Goal: Check status: Check status

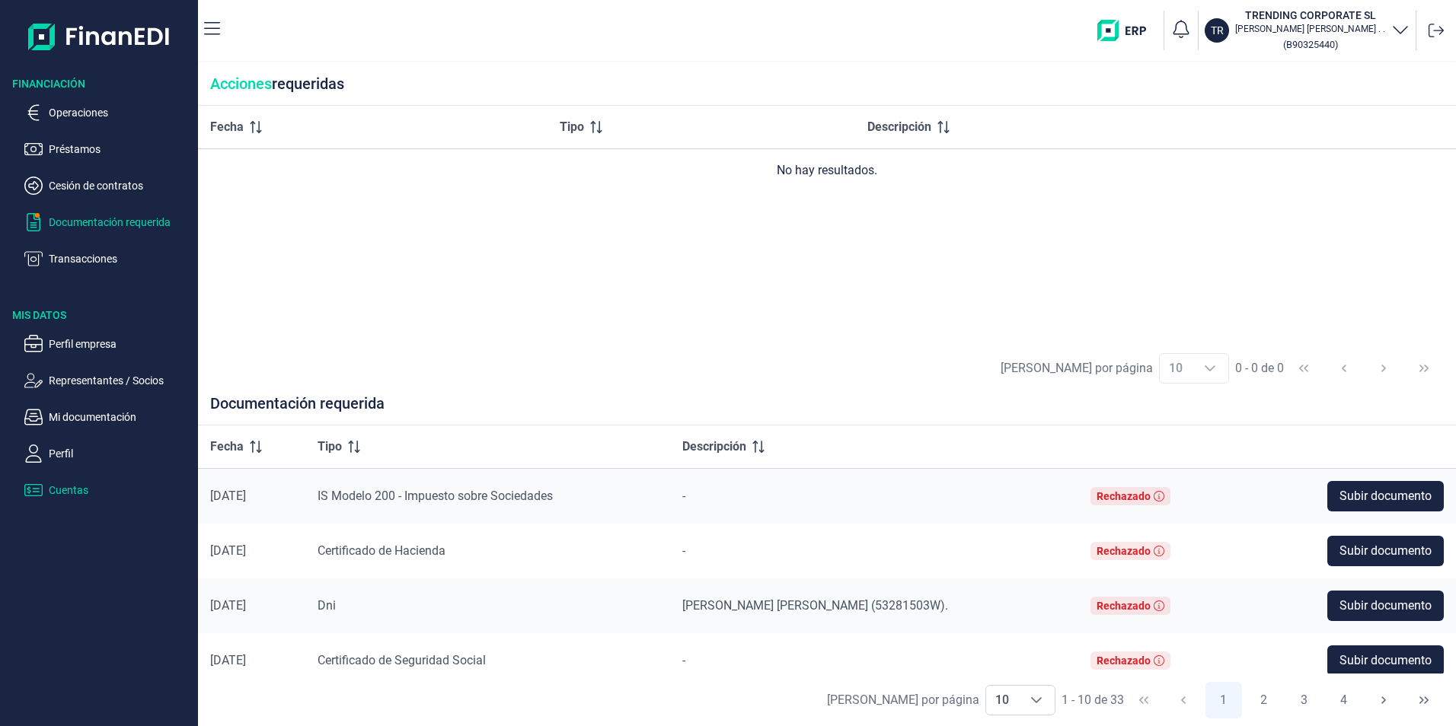
click at [65, 489] on p "Cuentas" at bounding box center [120, 490] width 143 height 18
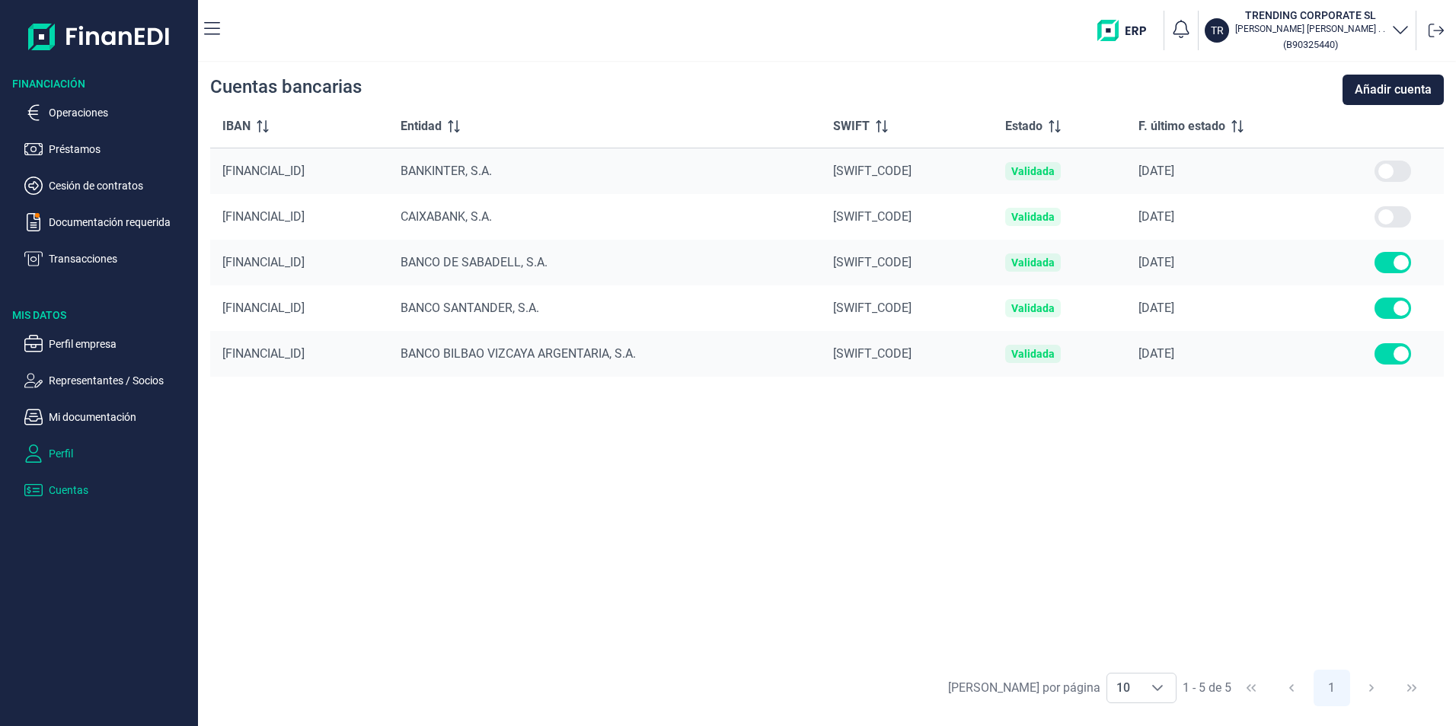
click at [62, 449] on p "Perfil" at bounding box center [120, 454] width 143 height 18
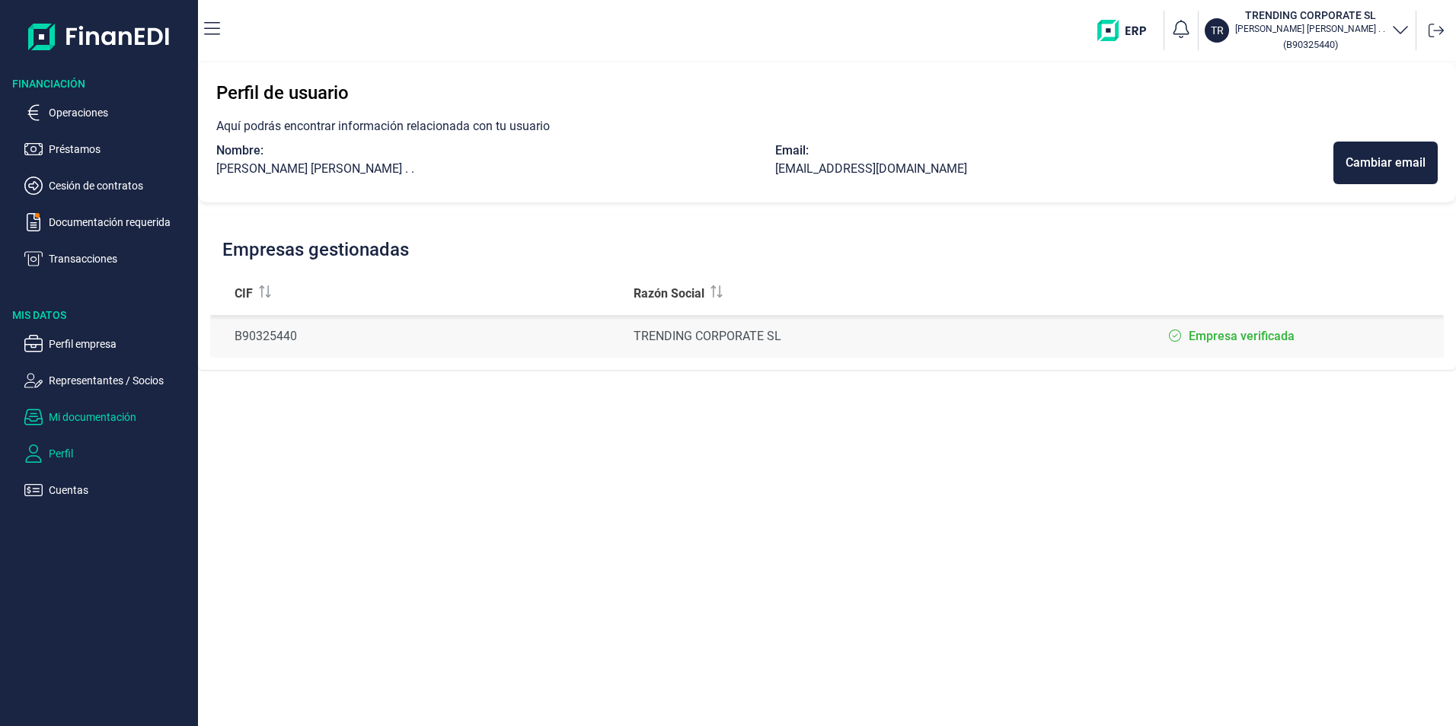
click at [98, 416] on p "Mi documentación" at bounding box center [120, 417] width 143 height 18
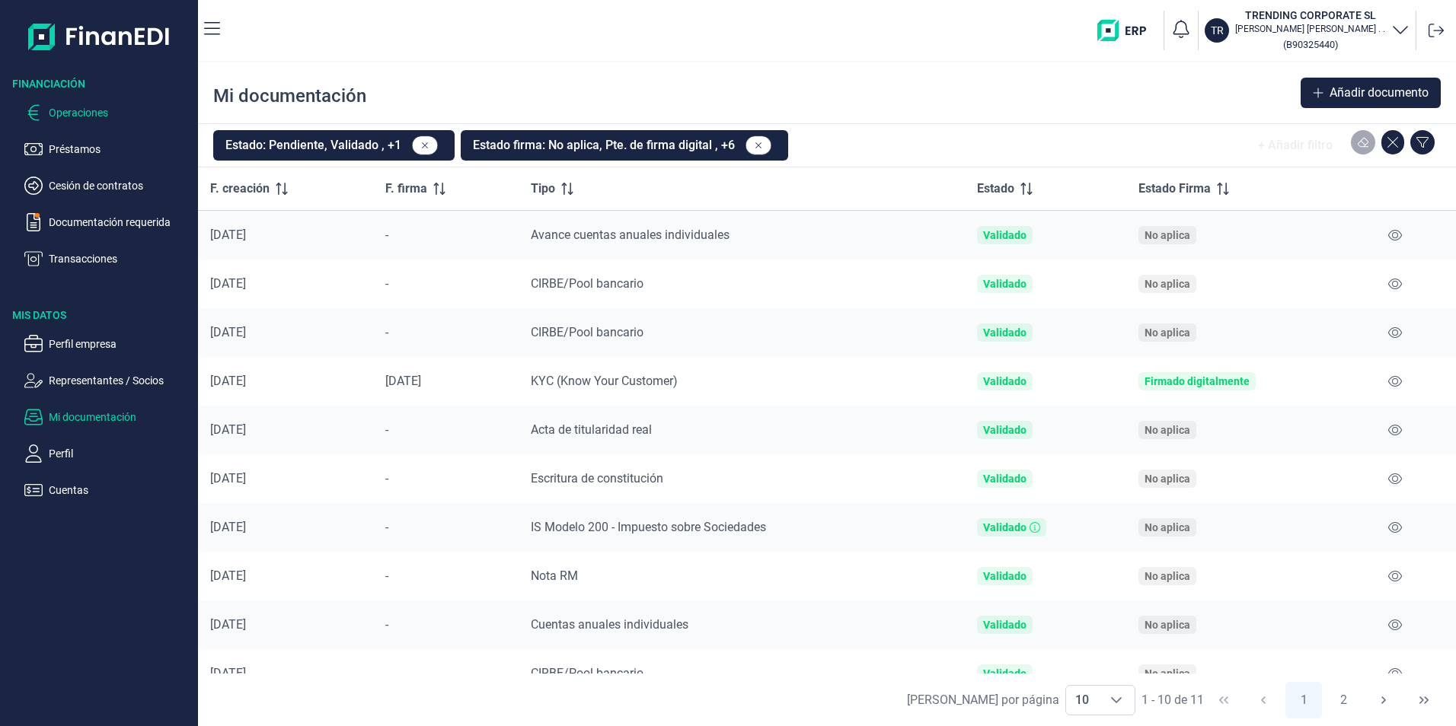
click at [75, 117] on p "Operaciones" at bounding box center [120, 113] width 143 height 18
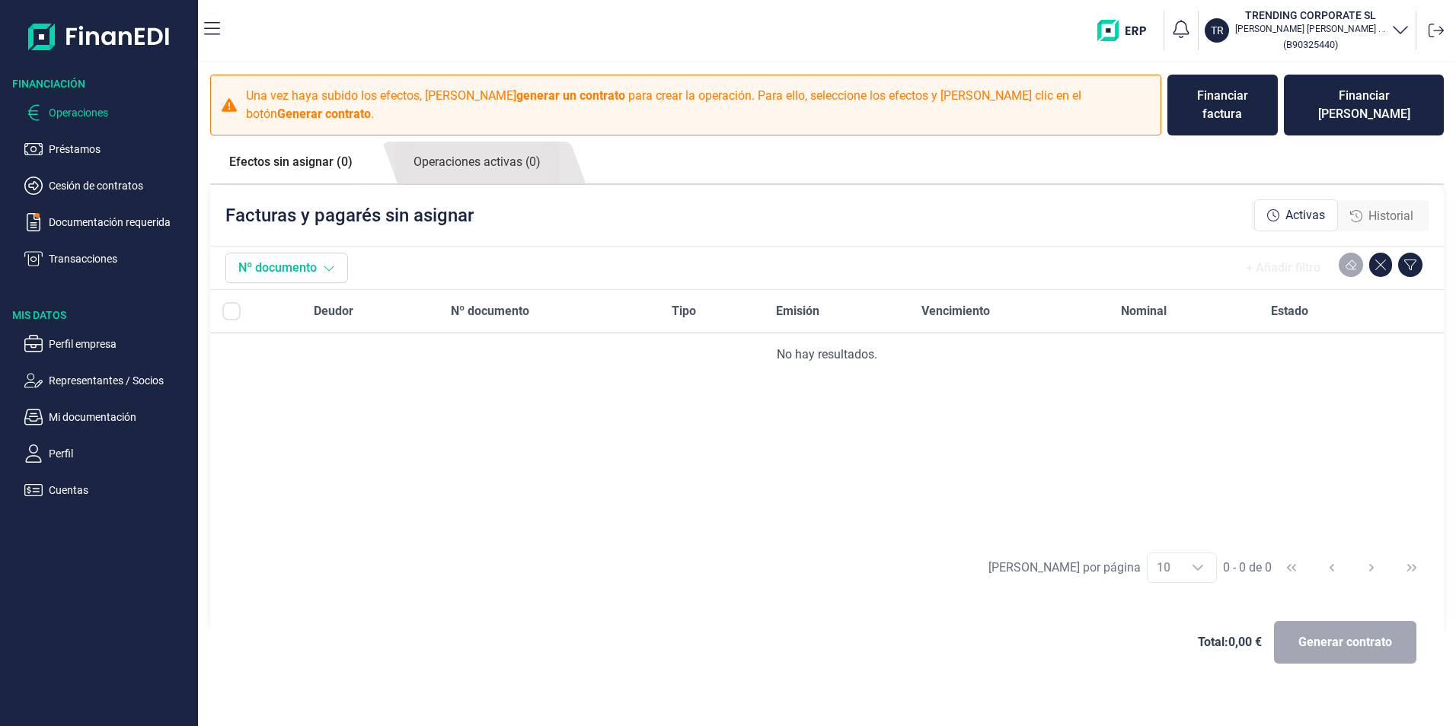
click at [302, 253] on button "Nº documento" at bounding box center [286, 268] width 123 height 30
click at [337, 393] on button "Cancelar" at bounding box center [344, 396] width 72 height 30
click at [1190, 27] on icon "button" at bounding box center [1180, 28] width 21 height 21
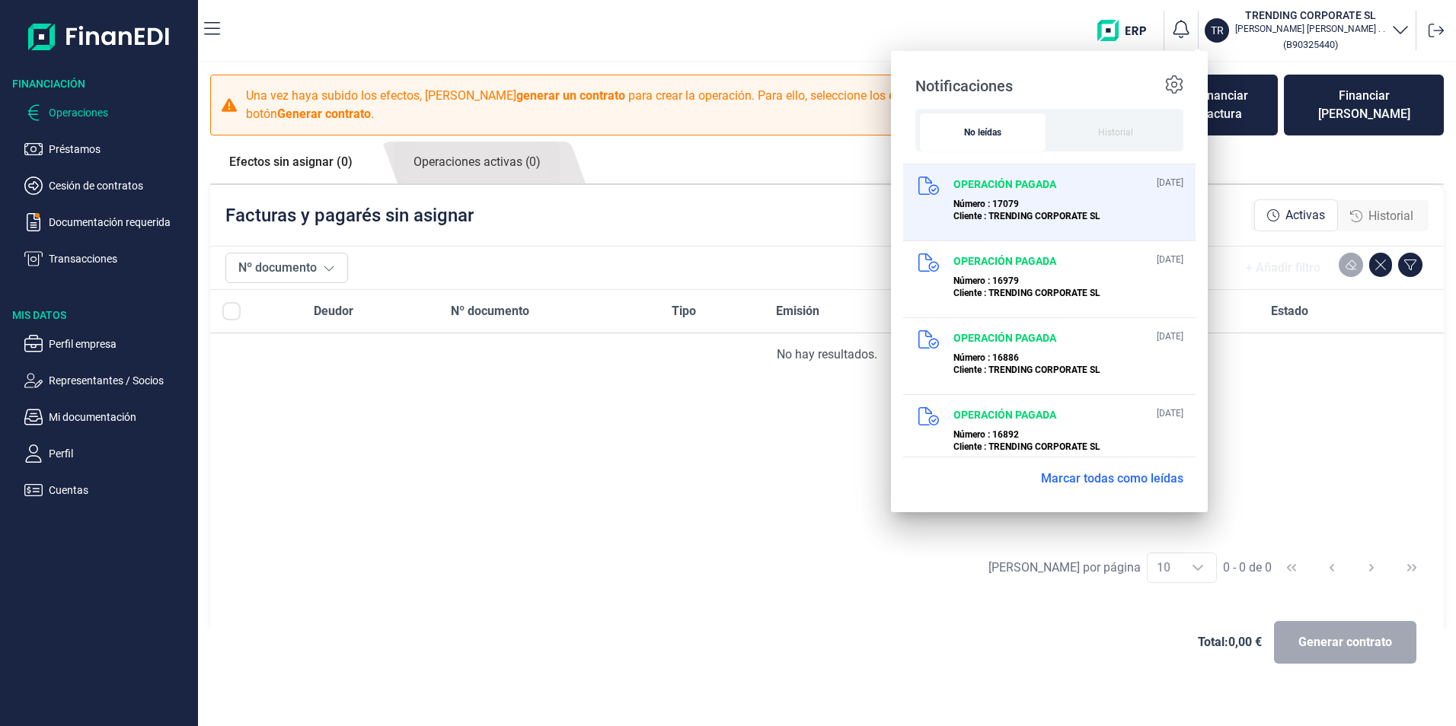
click at [977, 184] on p "OPERACIÓN PAGADA" at bounding box center [1004, 184] width 103 height 15
click at [992, 206] on span "Número : 17079" at bounding box center [985, 204] width 65 height 11
click at [979, 204] on span "Número : 17079" at bounding box center [985, 204] width 65 height 11
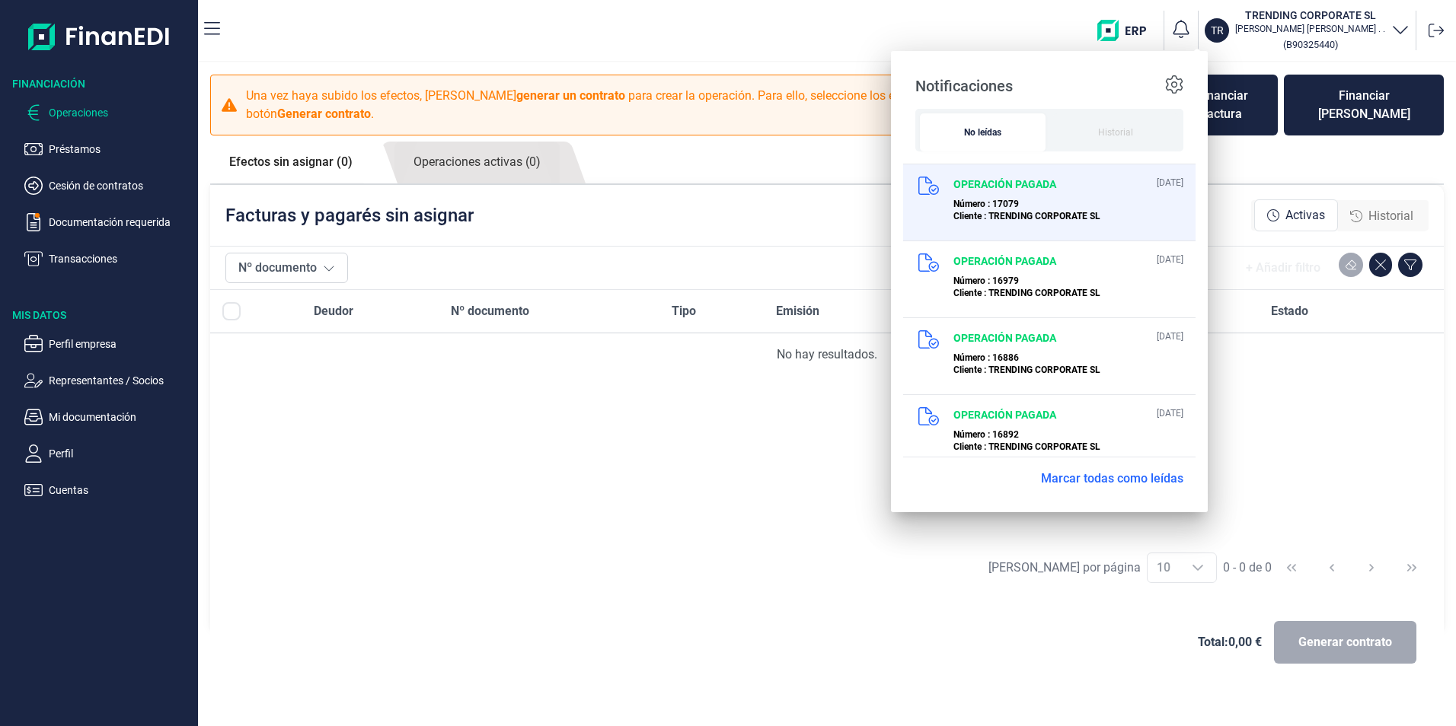
drag, startPoint x: 979, startPoint y: 204, endPoint x: 1041, endPoint y: 214, distance: 62.5
click at [1043, 215] on span "Cliente : TRENDING CORPORATE SL" at bounding box center [1026, 216] width 147 height 11
click at [943, 199] on div "OPERACIÓN PAGADA [DATE] Número : 17079 Cliente : TRENDING CORPORATE SL" at bounding box center [1049, 202] width 292 height 77
drag, startPoint x: 943, startPoint y: 199, endPoint x: 944, endPoint y: 219, distance: 20.6
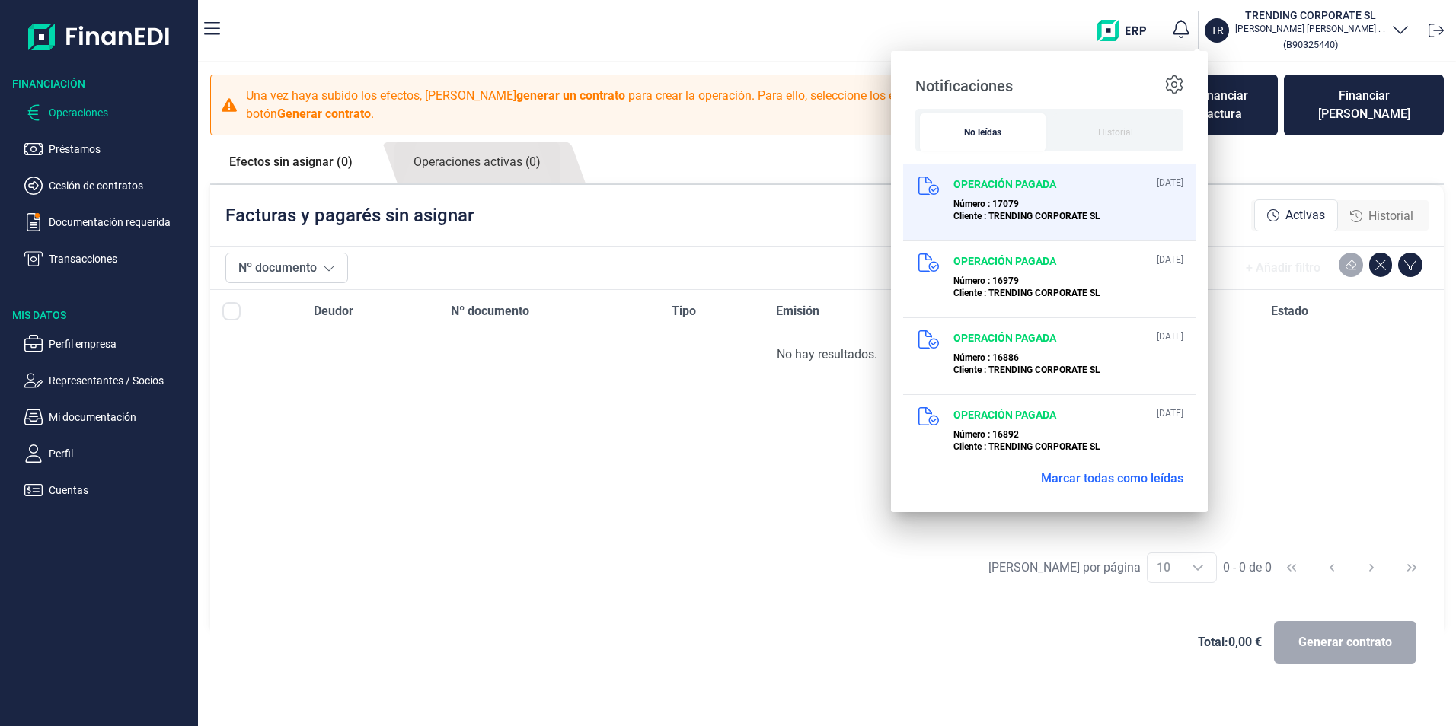
click at [944, 219] on div "OPERACIÓN PAGADA [DATE] Número : 17079 Cliente : TRENDING CORPORATE SL" at bounding box center [1049, 202] width 292 height 77
click at [987, 190] on p "OPERACIÓN PAGADA" at bounding box center [1004, 184] width 103 height 15
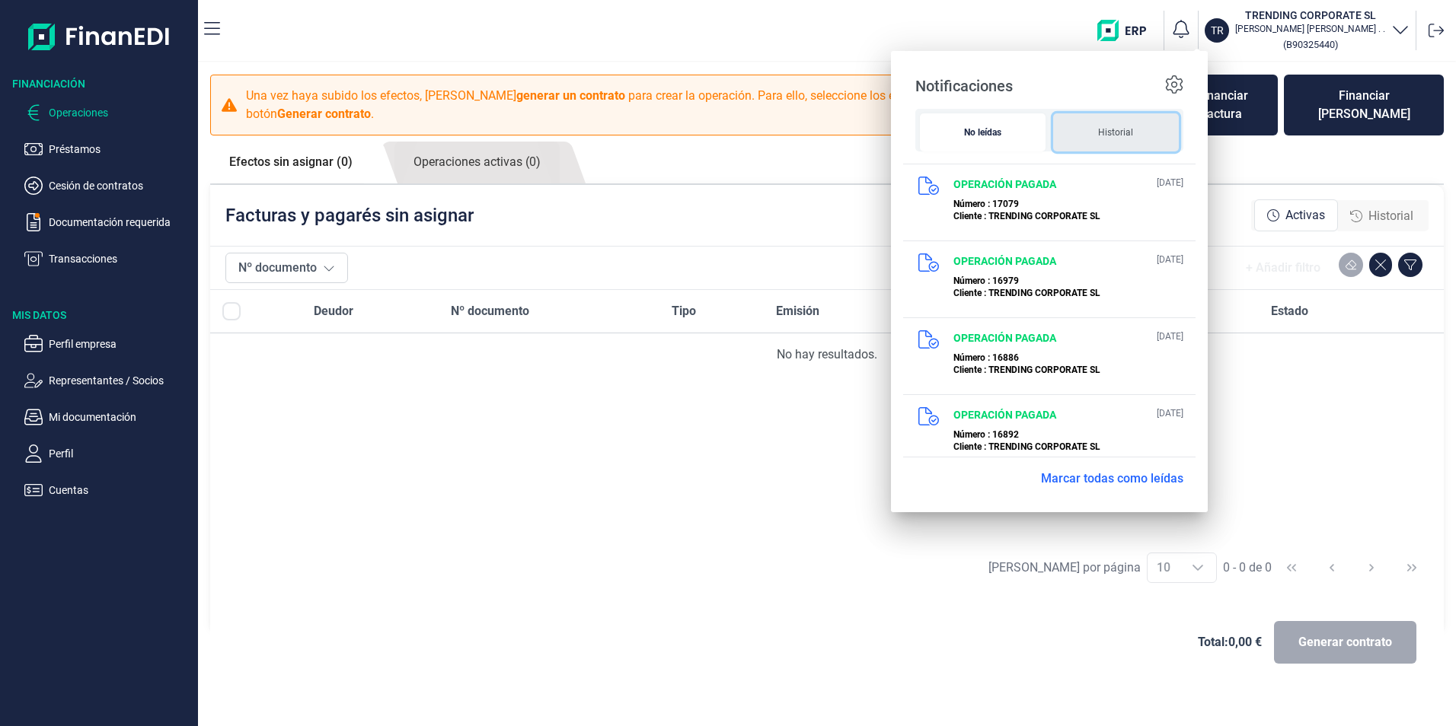
click at [1123, 138] on span "Historial" at bounding box center [1115, 133] width 101 height 14
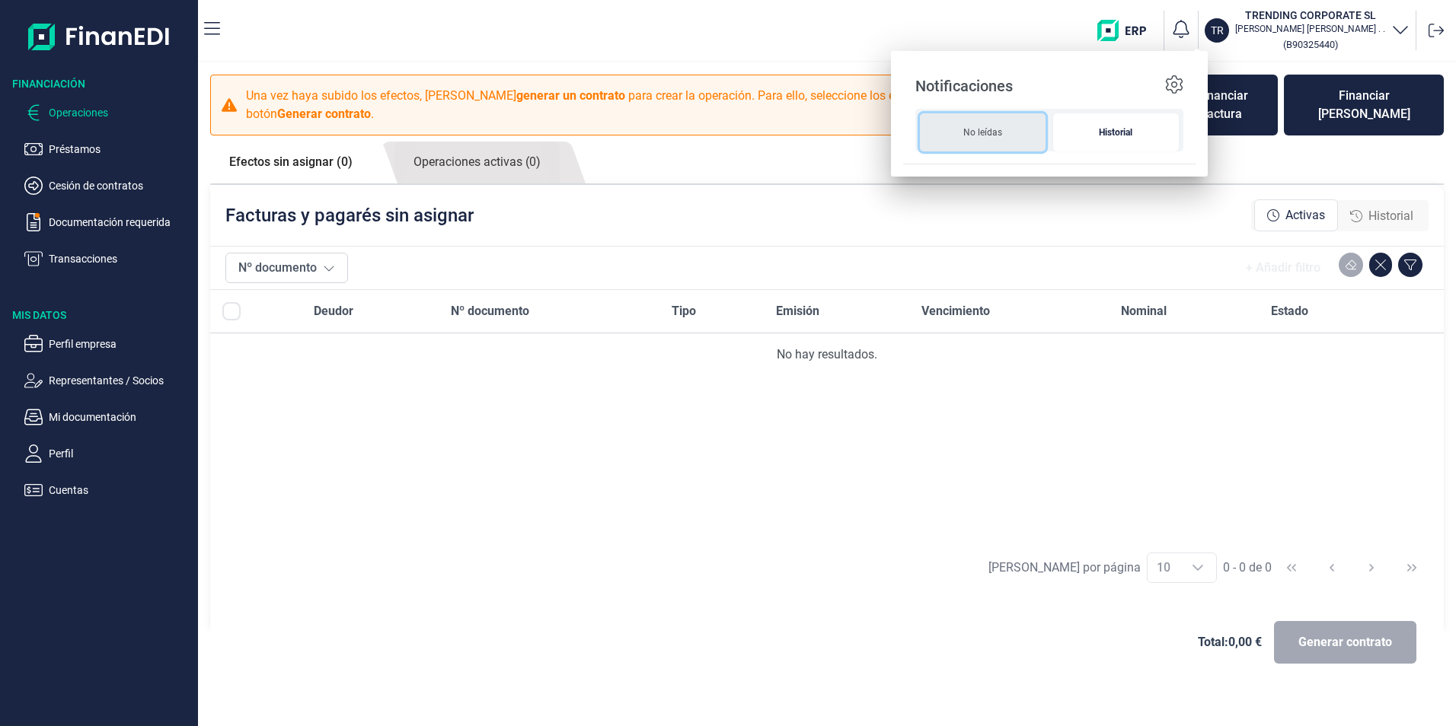
click at [982, 139] on span "No leídas" at bounding box center [982, 133] width 101 height 14
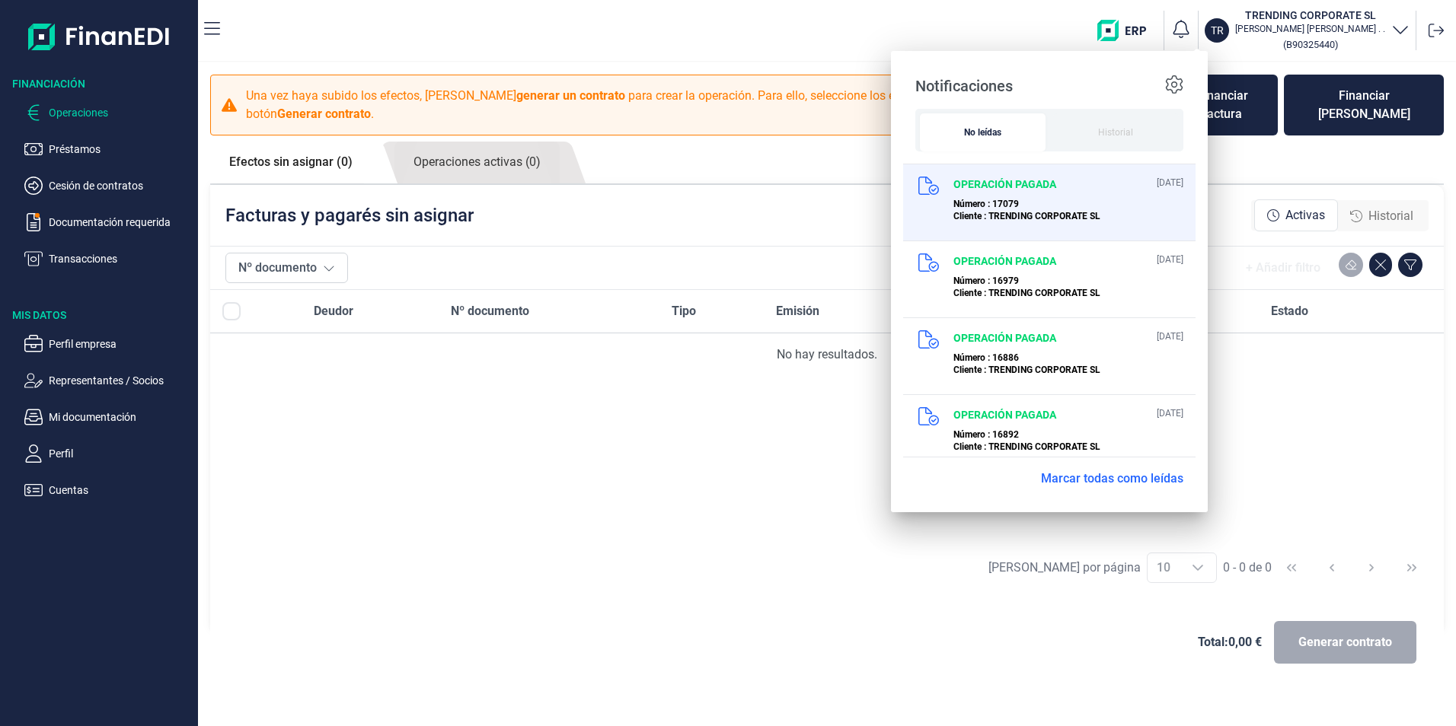
click at [987, 200] on span "Número : 17079" at bounding box center [985, 204] width 65 height 11
click at [999, 184] on p "OPERACIÓN PAGADA" at bounding box center [1004, 184] width 103 height 15
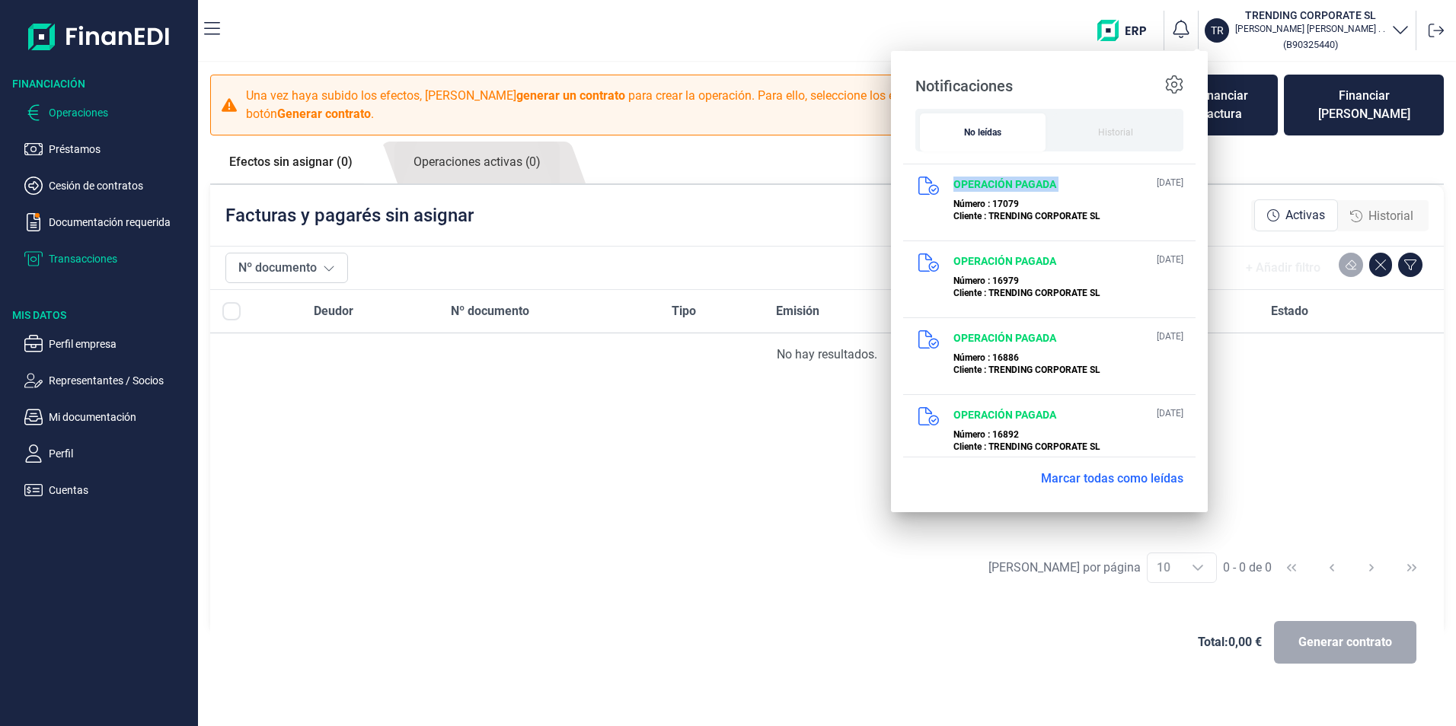
click at [99, 257] on p "Transacciones" at bounding box center [120, 259] width 143 height 18
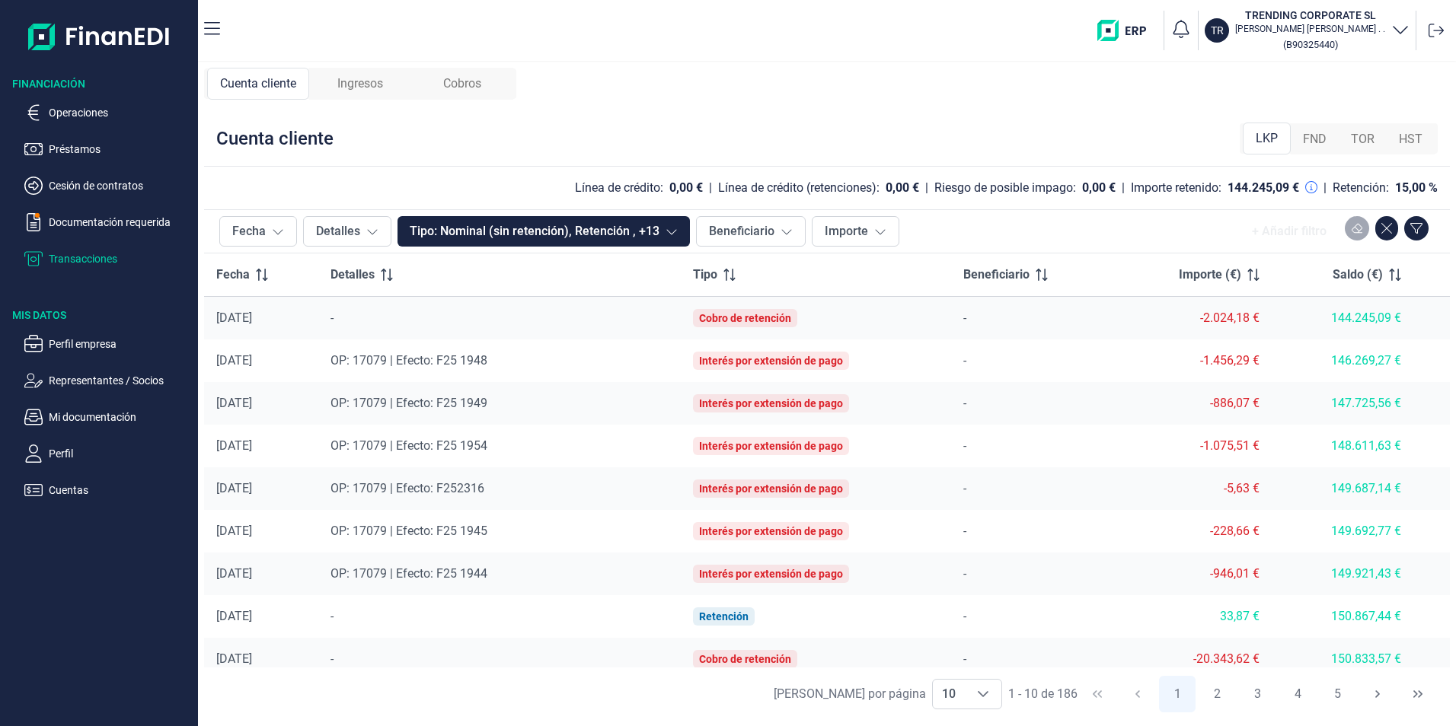
click at [420, 394] on td "OP: 17079 | Efecto: F25 1949" at bounding box center [499, 403] width 362 height 43
drag, startPoint x: 682, startPoint y: 480, endPoint x: 696, endPoint y: 459, distance: 24.7
click at [691, 464] on tbody "[DATE] - Cobro de retención - -2.024,18 € 144.245,09 € [DATE] OP: 17079 | Efect…" at bounding box center [827, 510] width 1246 height 427
drag, startPoint x: 878, startPoint y: 488, endPoint x: 956, endPoint y: 296, distance: 207.0
click at [878, 487] on td "Interés por extensión de pago" at bounding box center [816, 489] width 270 height 43
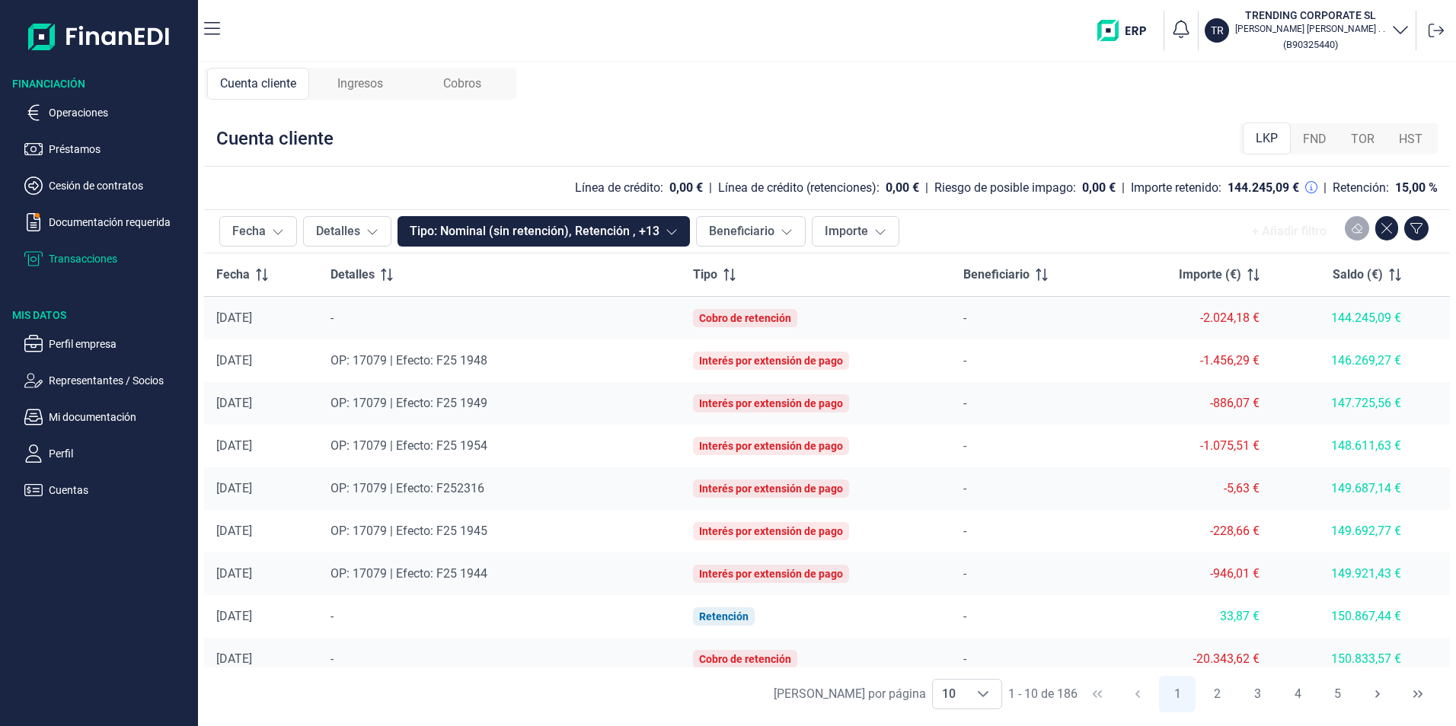
click at [365, 82] on span "Ingresos" at bounding box center [360, 84] width 46 height 18
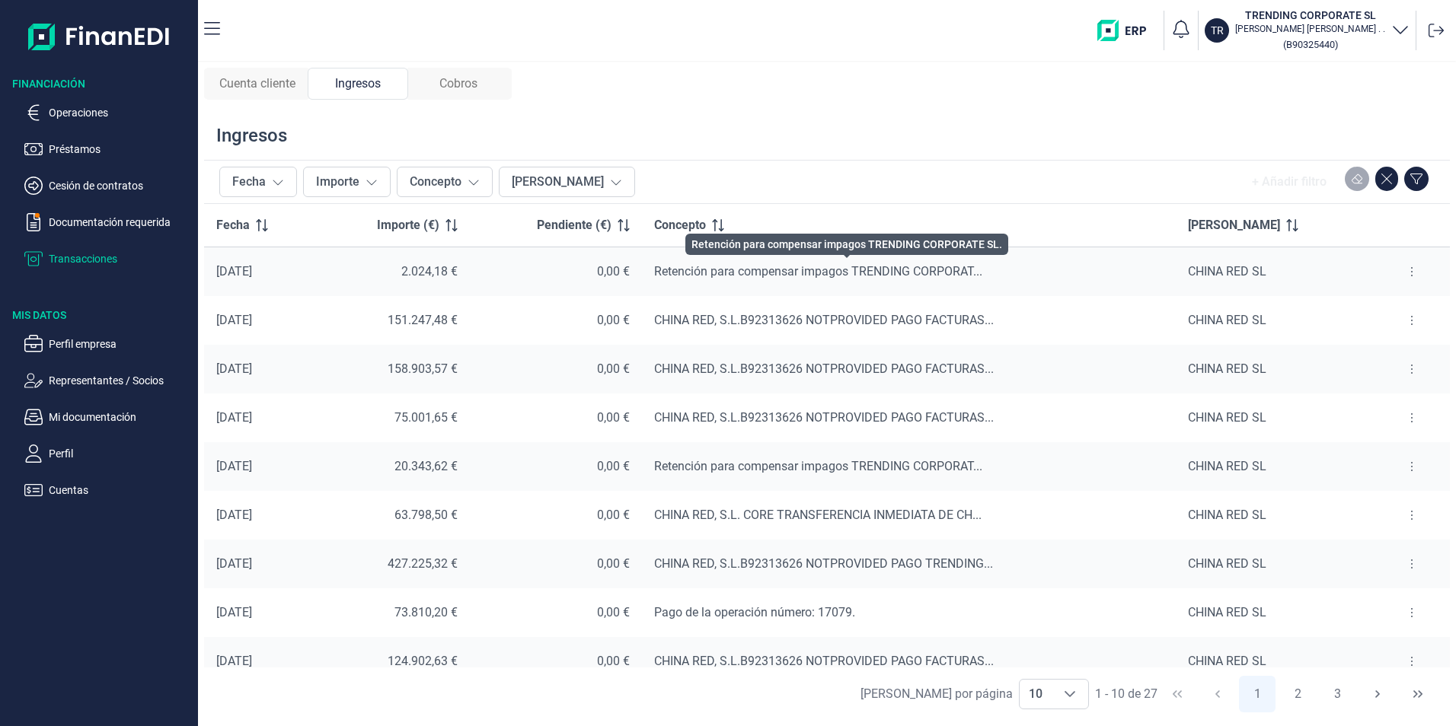
click at [859, 265] on span "Retención para compensar impagos TRENDING CORPORAT..." at bounding box center [818, 271] width 328 height 14
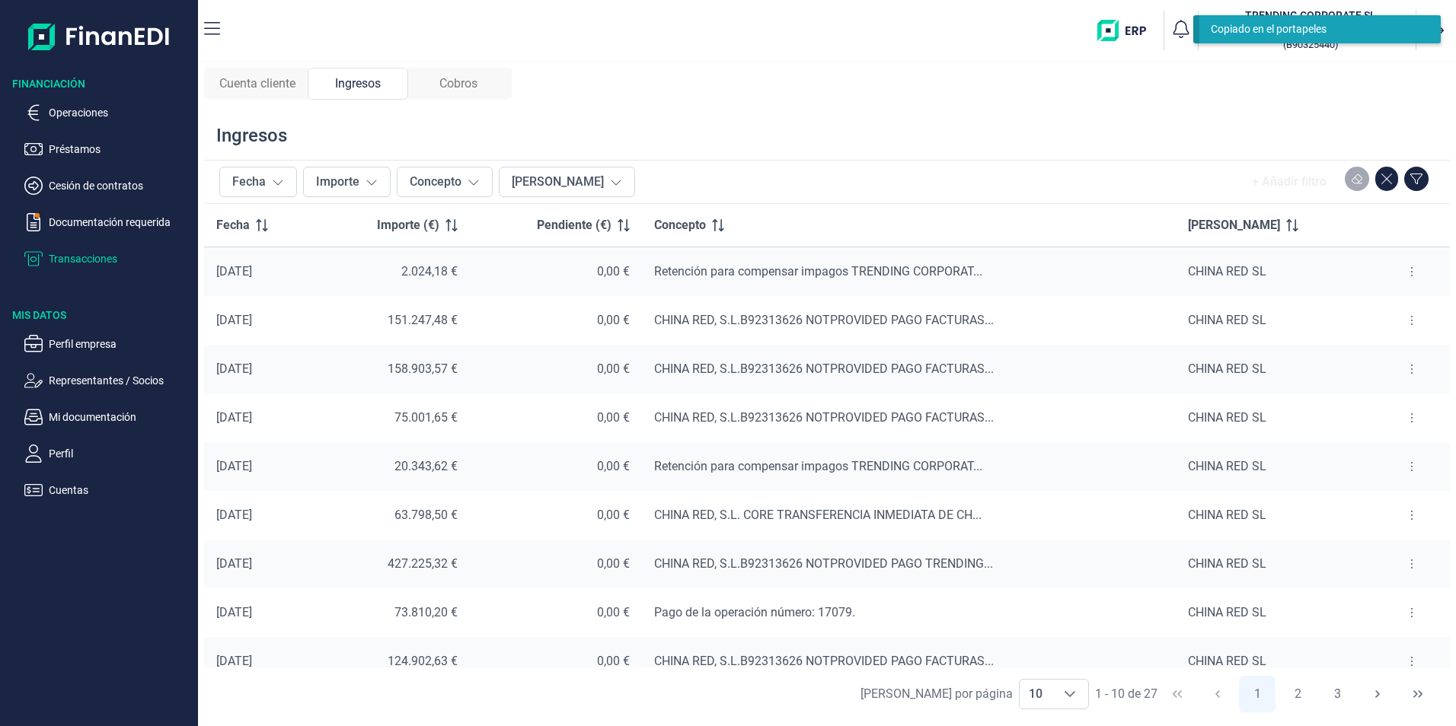
click at [464, 82] on span "Cobros" at bounding box center [458, 84] width 38 height 18
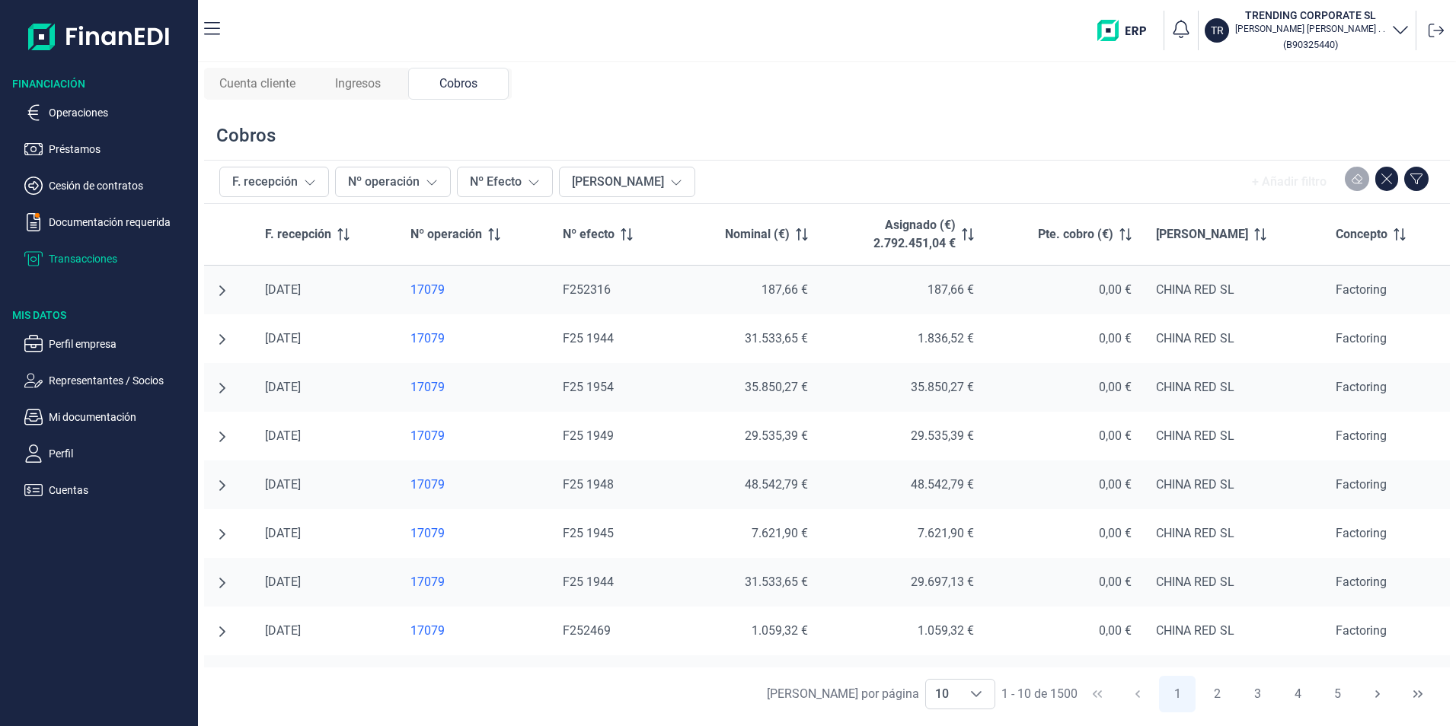
click at [355, 82] on span "Ingresos" at bounding box center [358, 84] width 46 height 18
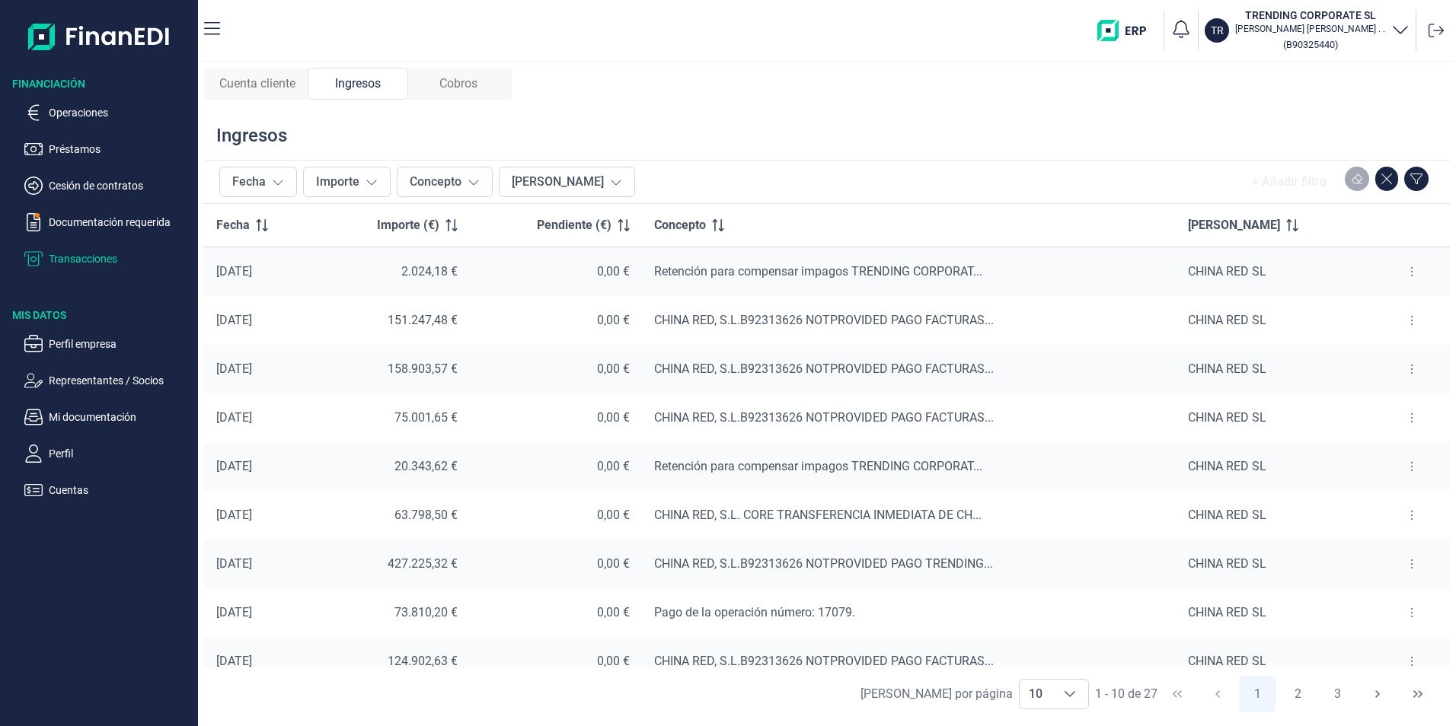
click at [222, 27] on nav "TR TRENDING CORPORATE SL [PERSON_NAME] [PERSON_NAME] . . ( B90325440 )" at bounding box center [827, 30] width 1258 height 61
click at [207, 28] on icon "button" at bounding box center [212, 28] width 16 height 13
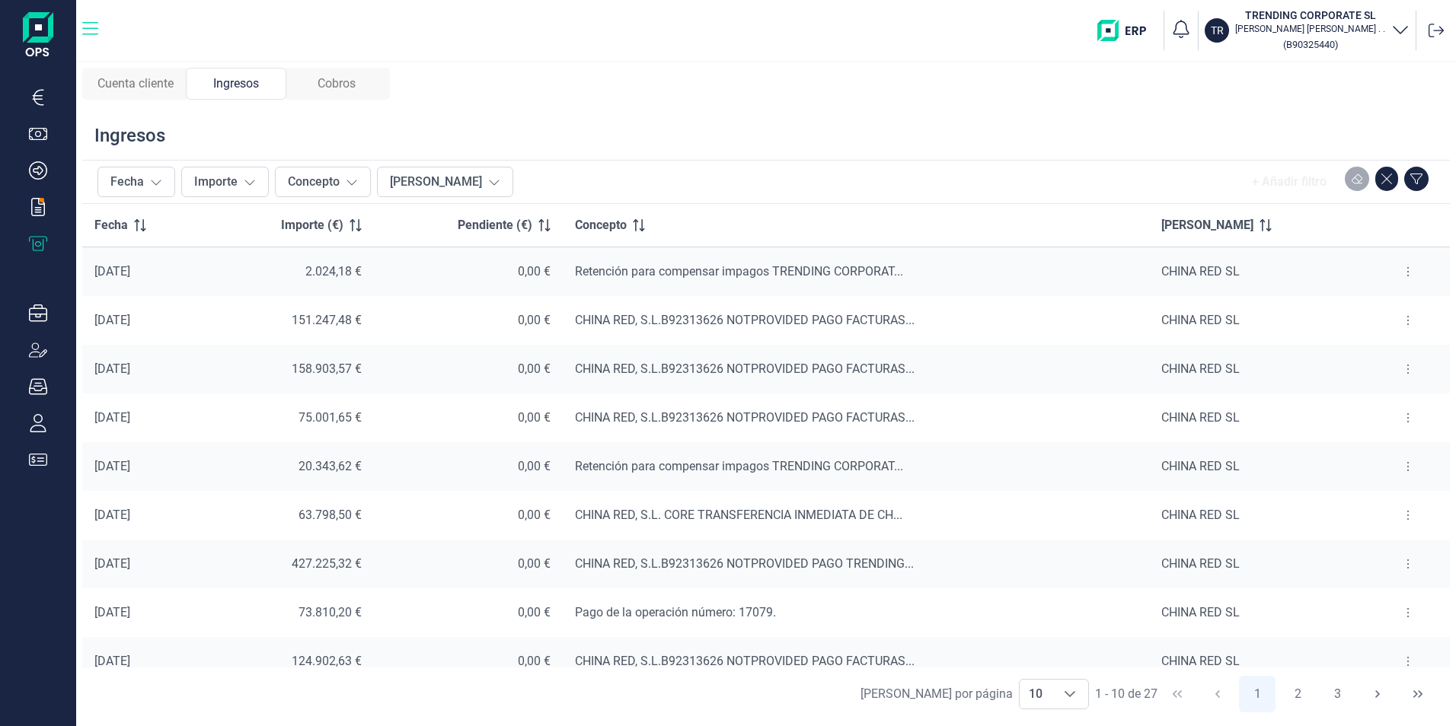
click at [95, 24] on icon "button" at bounding box center [90, 29] width 16 height 18
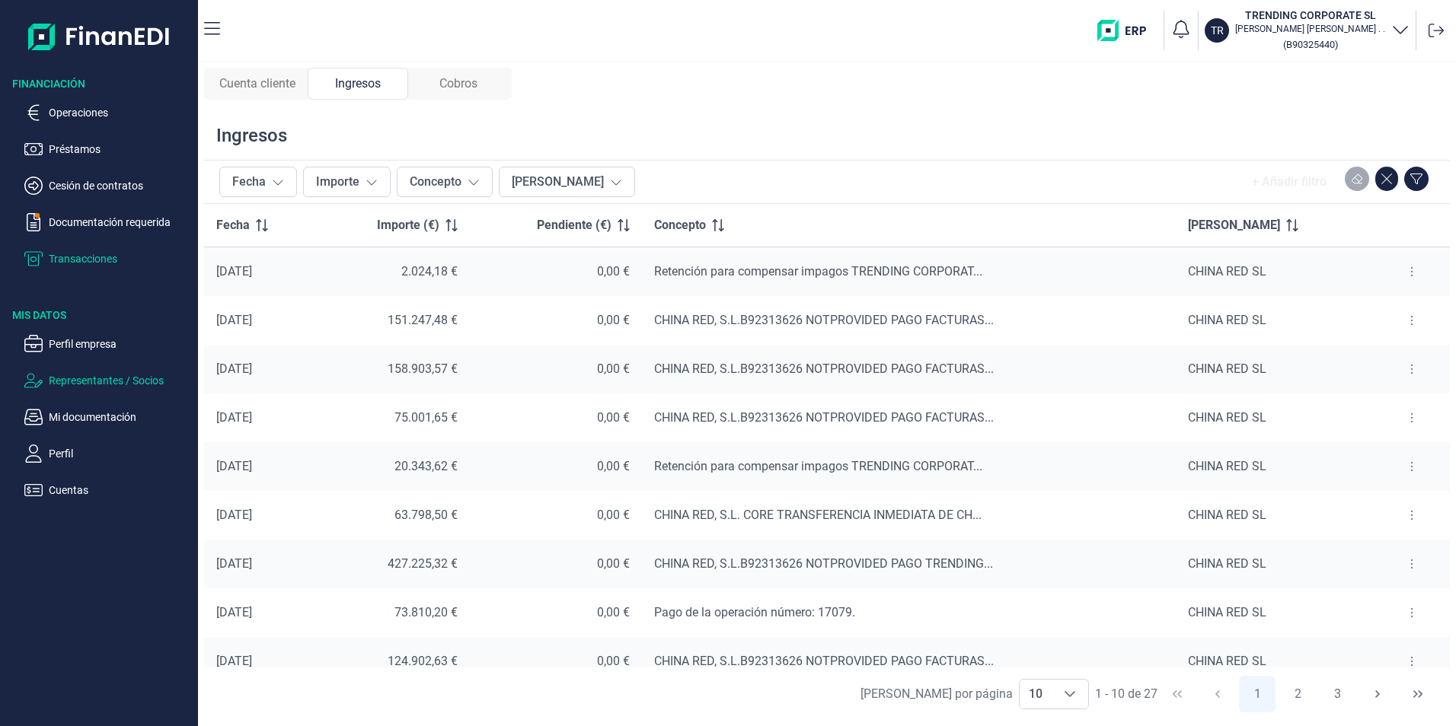
click at [68, 375] on p "Representantes / Socios" at bounding box center [120, 381] width 143 height 18
